Goal: Task Accomplishment & Management: Manage account settings

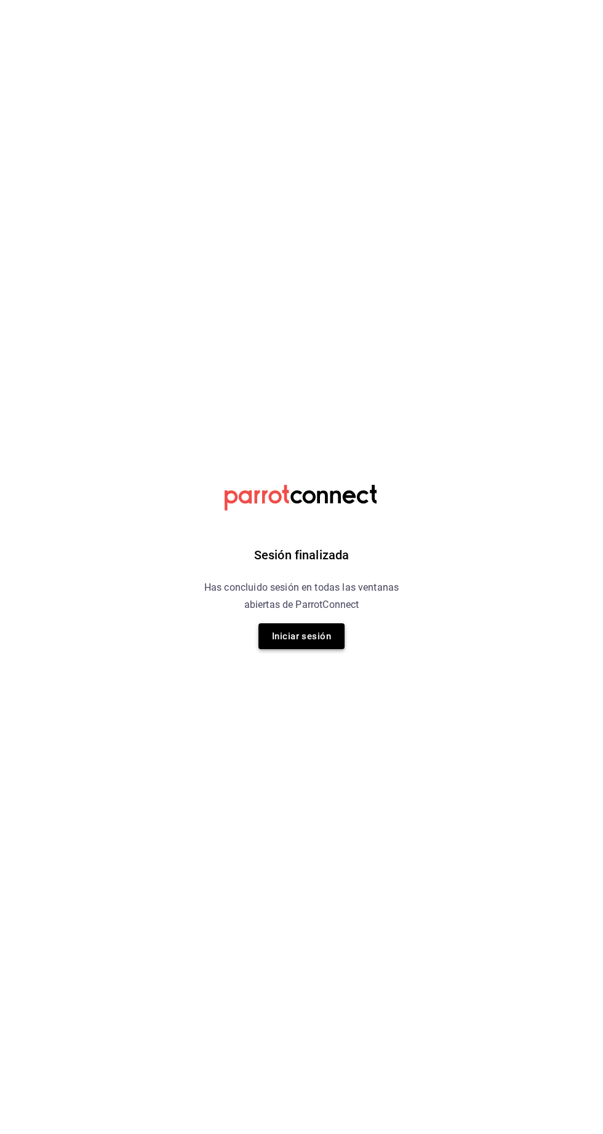
click at [271, 647] on button "Iniciar sesión" at bounding box center [301, 636] width 86 height 26
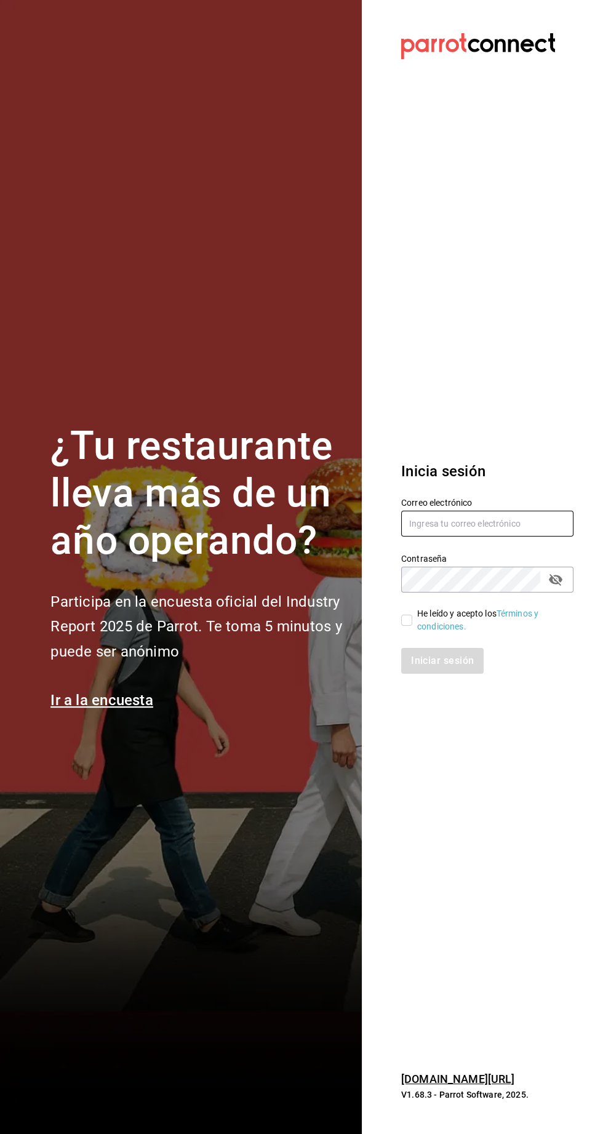
click at [426, 536] on input "text" at bounding box center [487, 524] width 172 height 26
type input "agustin.osuna@gmail.com"
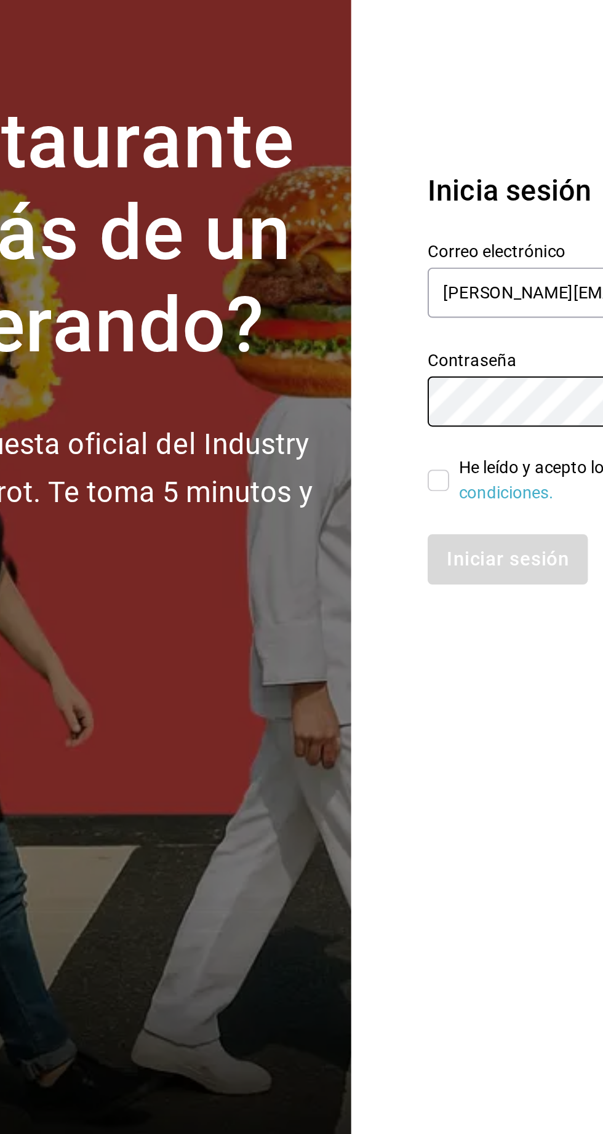
click at [407, 626] on input "He leído y acepto los Términos y condiciones." at bounding box center [406, 620] width 11 height 11
checkbox input "true"
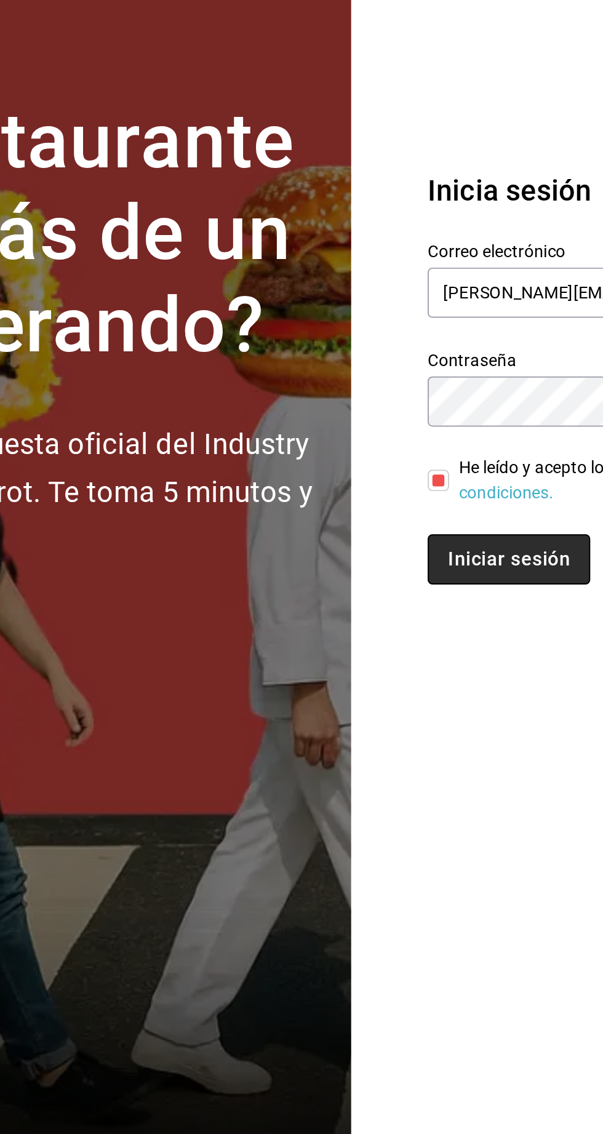
click at [457, 674] on button "Iniciar sesión" at bounding box center [443, 661] width 84 height 26
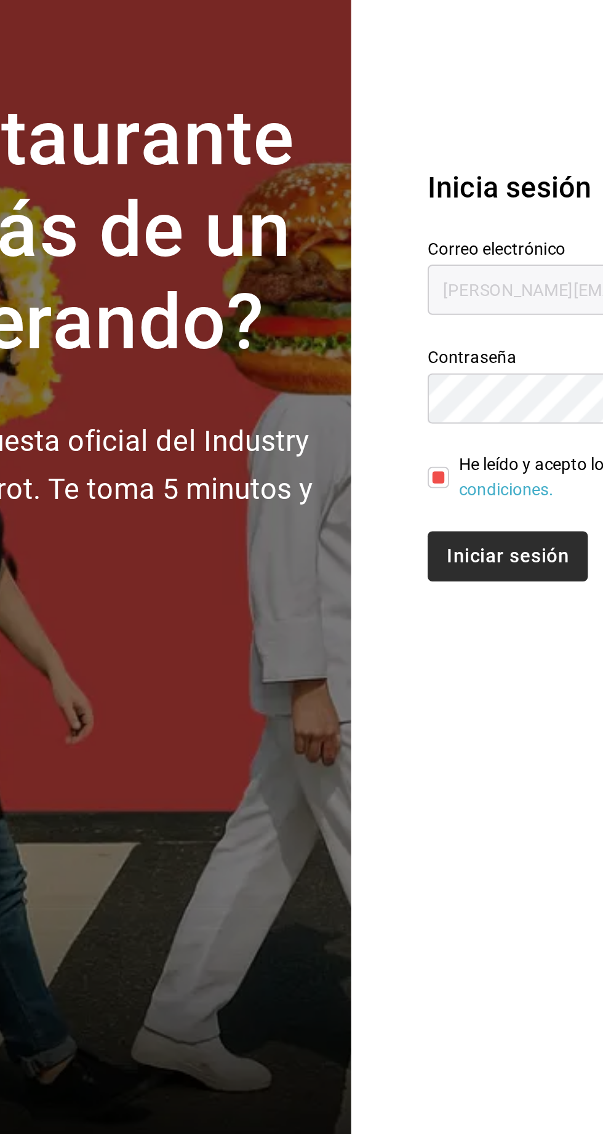
click at [452, 709] on html "¿Tu restaurante lleva más de un año operando? Participa en la encuesta oficial …" at bounding box center [301, 567] width 603 height 1134
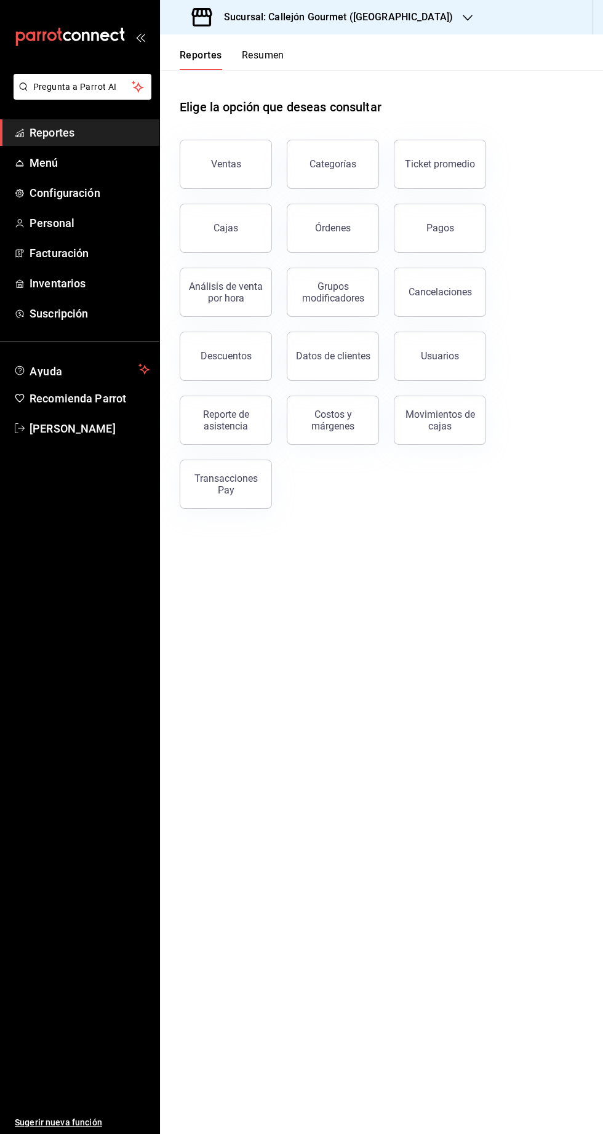
click at [270, 55] on button "Resumen" at bounding box center [263, 59] width 42 height 21
